Goal: Information Seeking & Learning: Learn about a topic

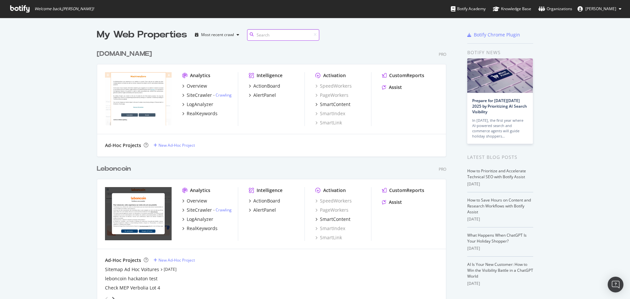
scroll to position [1613, 350]
click at [265, 31] on input at bounding box center [283, 34] width 72 height 11
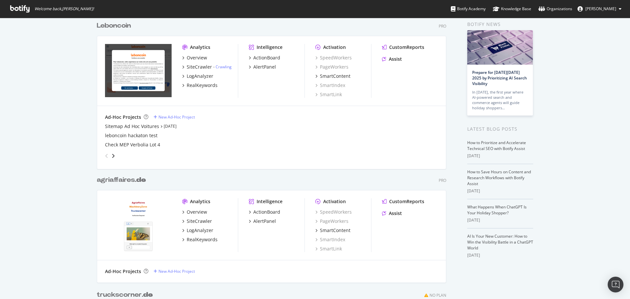
scroll to position [66, 0]
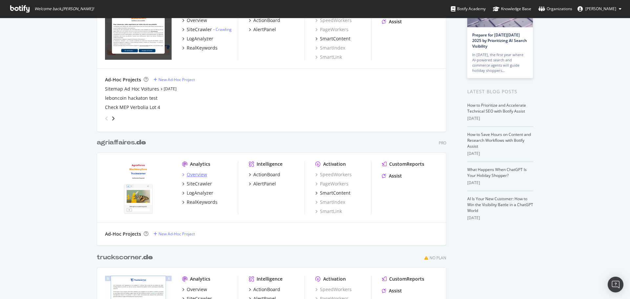
type input "de"
click at [191, 204] on div "RealKeywords" at bounding box center [202, 202] width 31 height 7
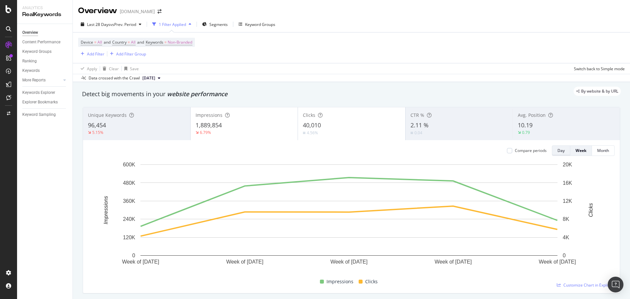
click at [557, 151] on div "Day" at bounding box center [560, 151] width 7 height 6
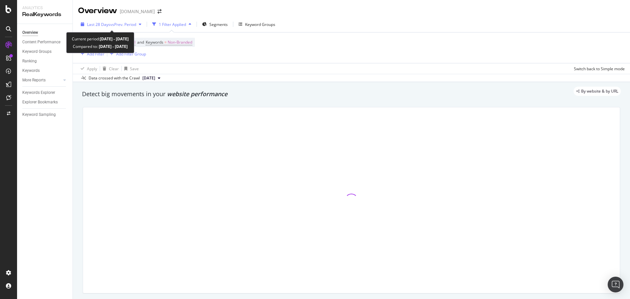
click at [136, 23] on span "vs Prev. Period" at bounding box center [123, 25] width 26 height 6
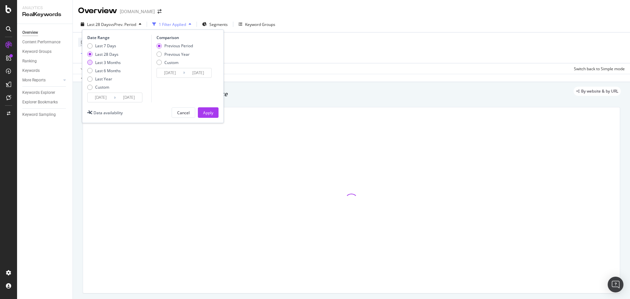
click at [106, 64] on div "Last 3 Months" at bounding box center [108, 63] width 26 height 6
type input "[DATE]"
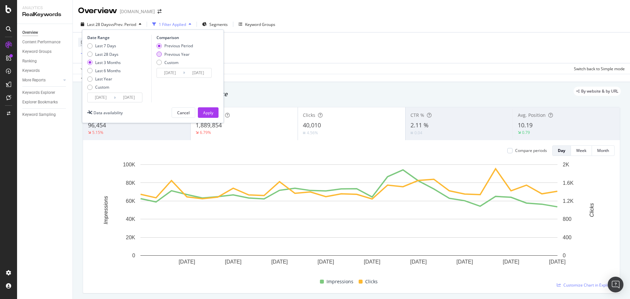
click at [167, 55] on div "Previous Year" at bounding box center [176, 55] width 25 height 6
type input "[DATE]"
click at [203, 114] on div "Apply" at bounding box center [208, 113] width 10 height 6
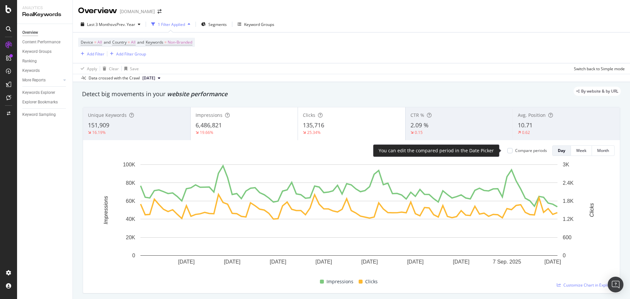
click at [532, 150] on div "Compare periods" at bounding box center [531, 151] width 32 height 6
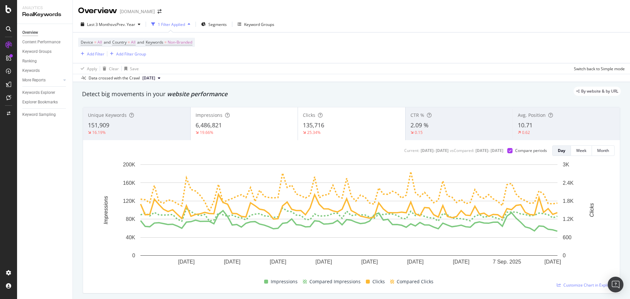
click at [336, 126] on div "135,716" at bounding box center [351, 125] width 97 height 9
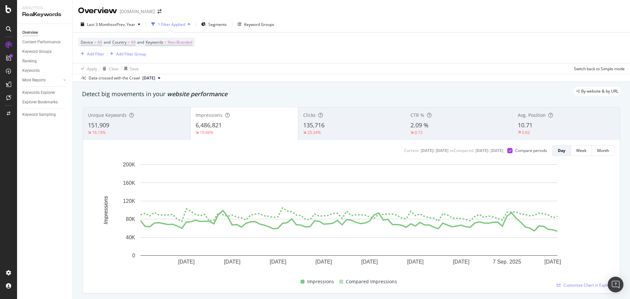
click at [280, 123] on div "6,486,821" at bounding box center [244, 125] width 97 height 9
click at [325, 123] on div "135,716" at bounding box center [351, 125] width 97 height 9
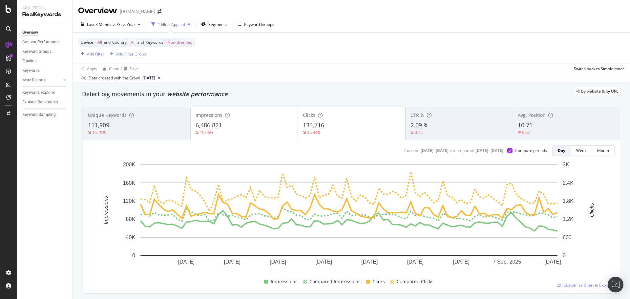
click at [250, 125] on div "6,486,821" at bounding box center [244, 125] width 97 height 9
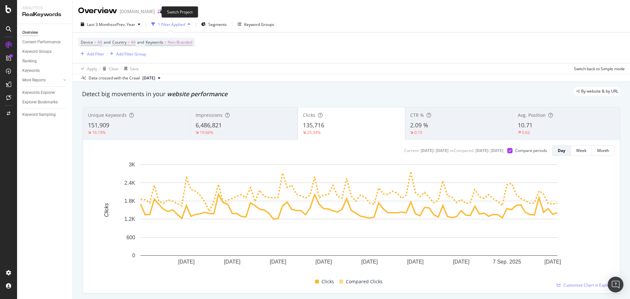
click at [157, 13] on icon "arrow-right-arrow-left" at bounding box center [159, 11] width 4 height 5
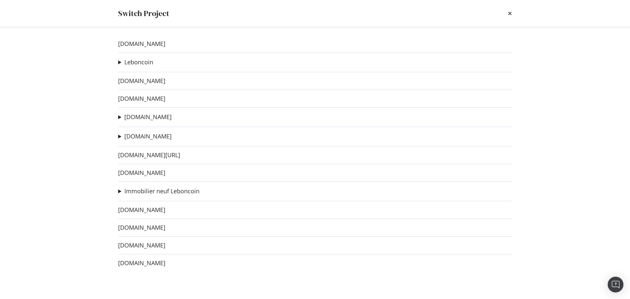
click at [506, 14] on div "Switch Project" at bounding box center [315, 13] width 394 height 11
click at [508, 14] on div "Switch Project" at bounding box center [315, 13] width 394 height 11
click at [509, 12] on icon "times" at bounding box center [510, 13] width 4 height 5
